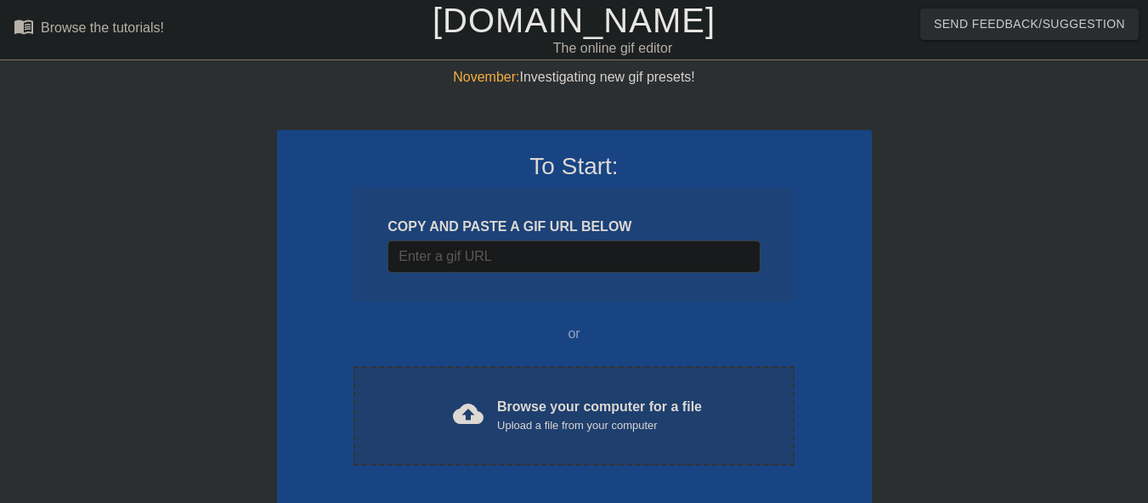
click at [535, 420] on div "Upload a file from your computer" at bounding box center [599, 425] width 205 height 17
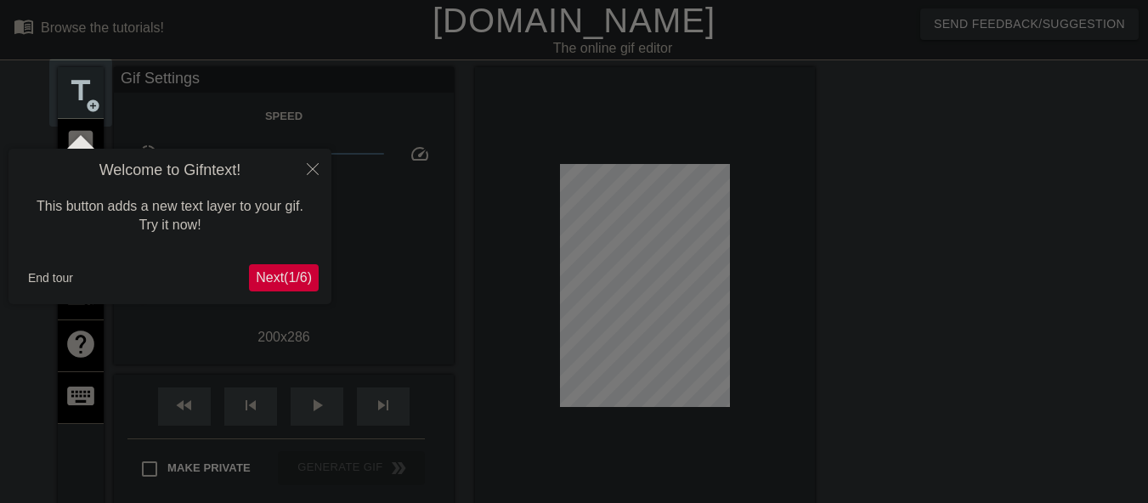
scroll to position [42, 0]
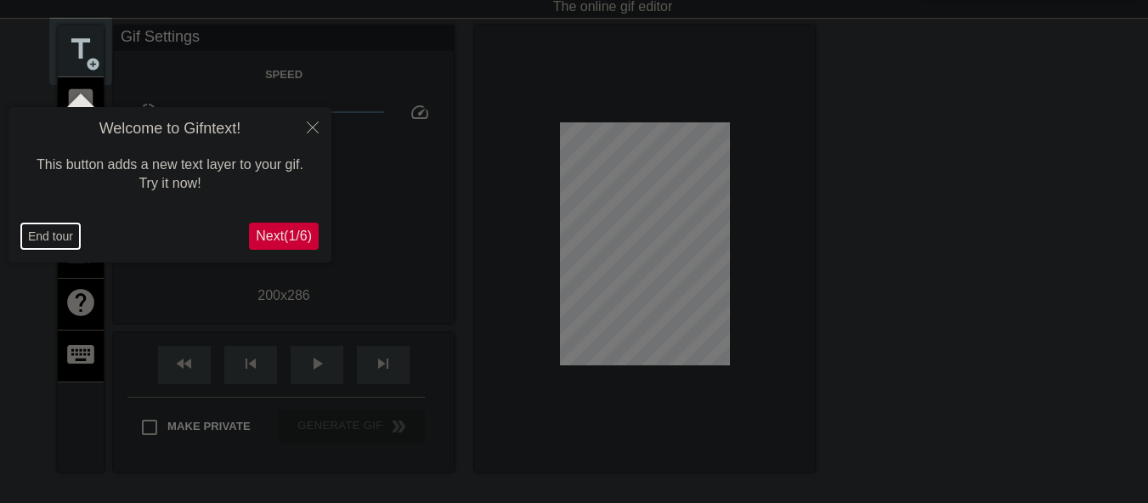
click at [62, 239] on button "End tour" at bounding box center [50, 236] width 59 height 25
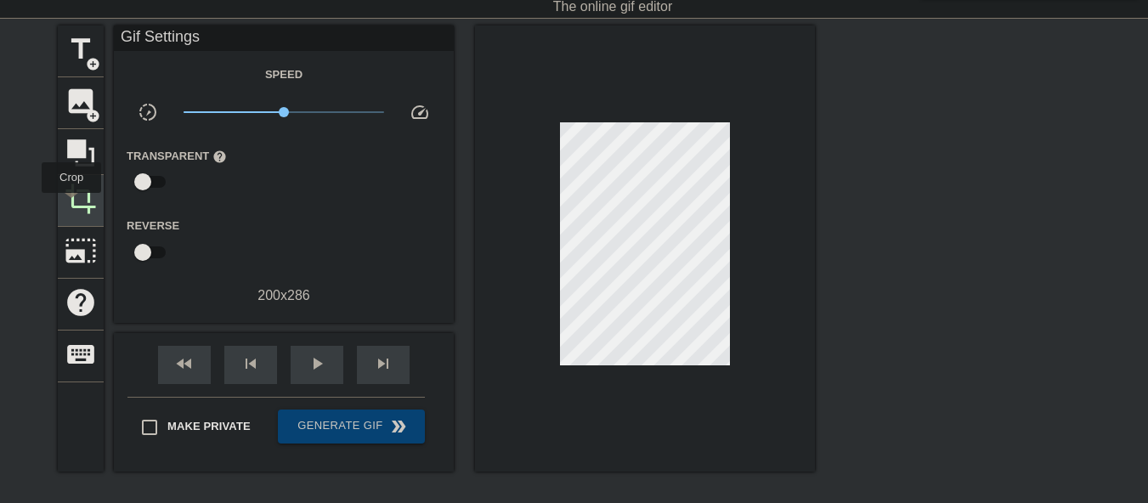
click at [71, 205] on span "crop" at bounding box center [81, 199] width 32 height 32
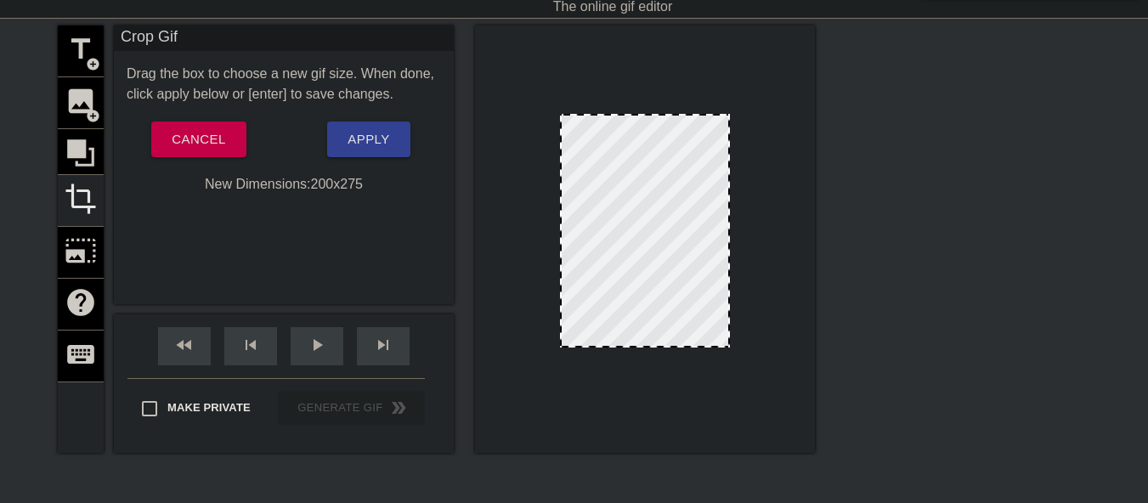
drag, startPoint x: 632, startPoint y: 354, endPoint x: 630, endPoint y: 345, distance: 9.7
click at [365, 150] on span "Apply" at bounding box center [369, 139] width 42 height 22
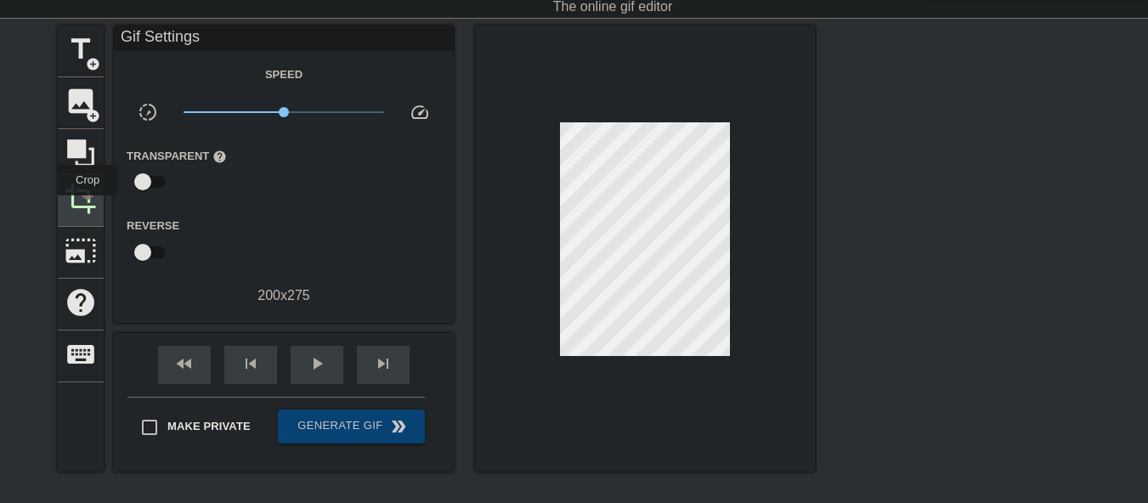
click at [88, 207] on span "crop" at bounding box center [81, 199] width 32 height 32
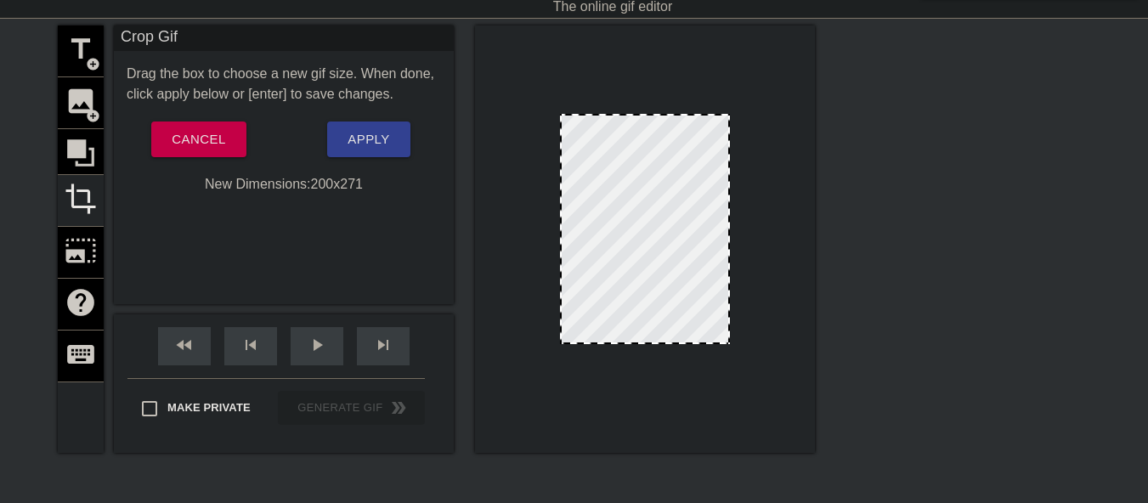
click at [641, 343] on div at bounding box center [645, 342] width 167 height 8
click at [354, 141] on span "Apply" at bounding box center [369, 139] width 42 height 22
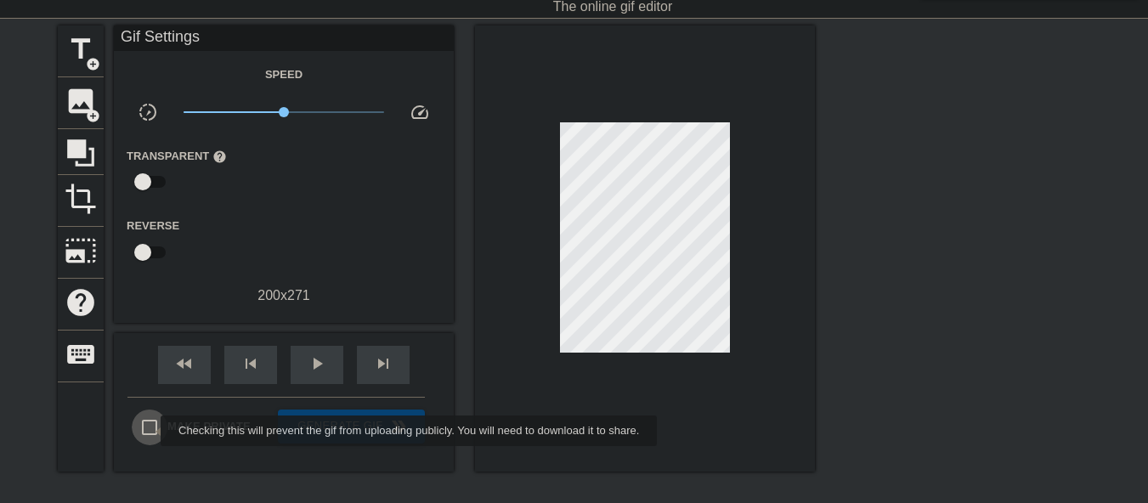
click at [150, 431] on input "Make Private" at bounding box center [150, 428] width 36 height 36
checkbox input "true"
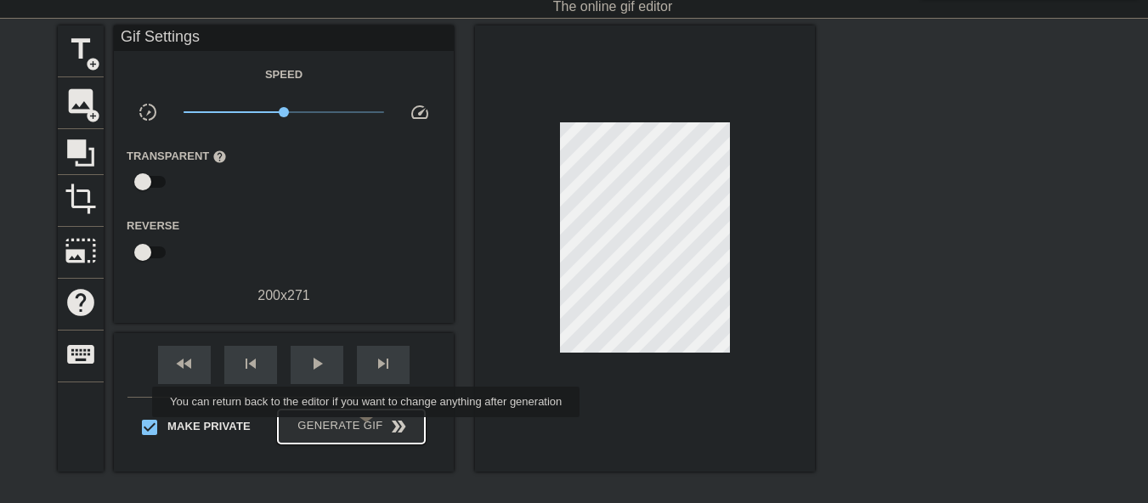
click at [368, 429] on span "Generate Gif double_arrow" at bounding box center [351, 426] width 133 height 20
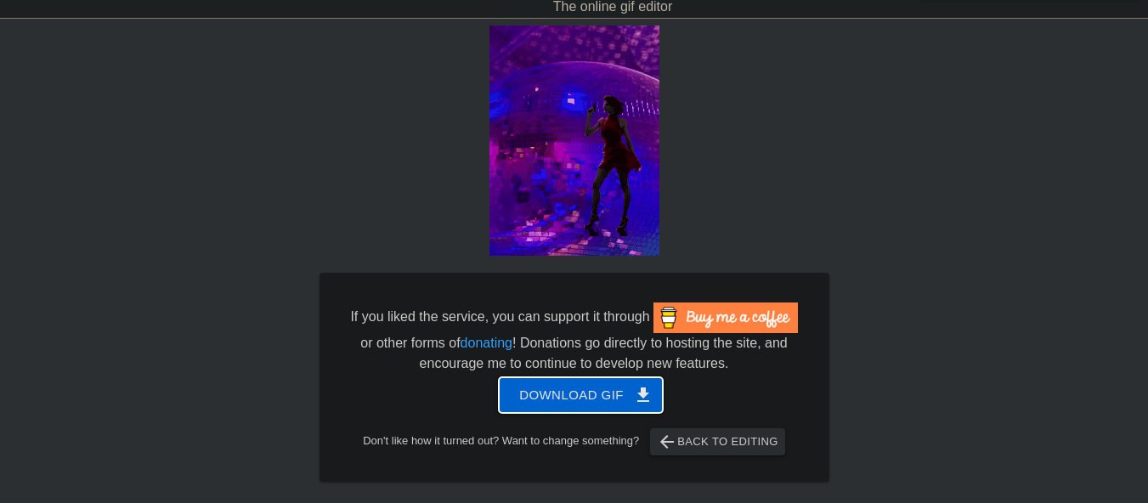
click at [518, 389] on button "Download gif get_app" at bounding box center [581, 395] width 164 height 36
